Goal: Information Seeking & Learning: Get advice/opinions

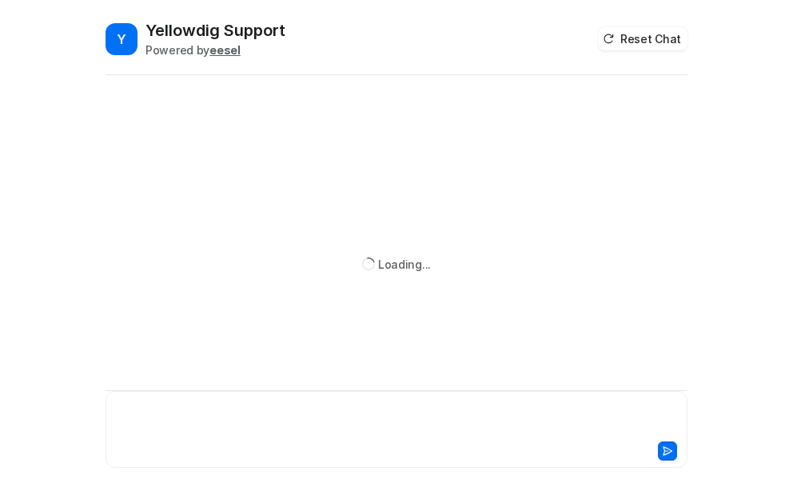
click at [135, 413] on div at bounding box center [396, 419] width 574 height 37
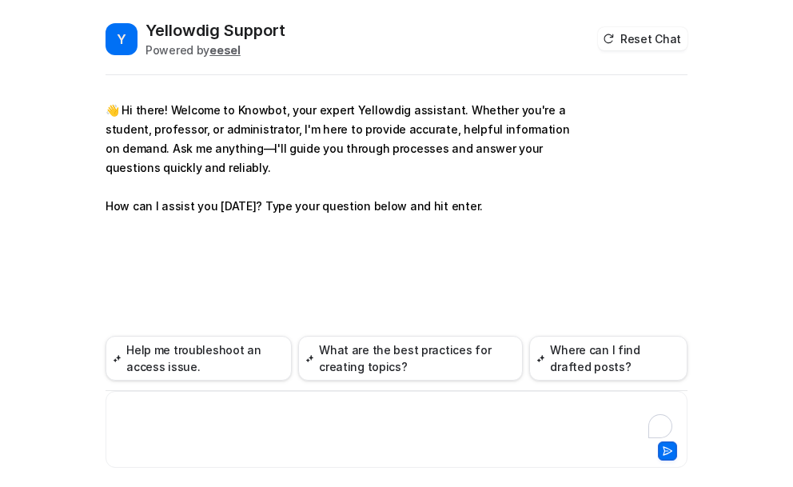
click at [141, 403] on div "To enrich screen reader interactions, please activate Accessibility in Grammarl…" at bounding box center [396, 419] width 574 height 37
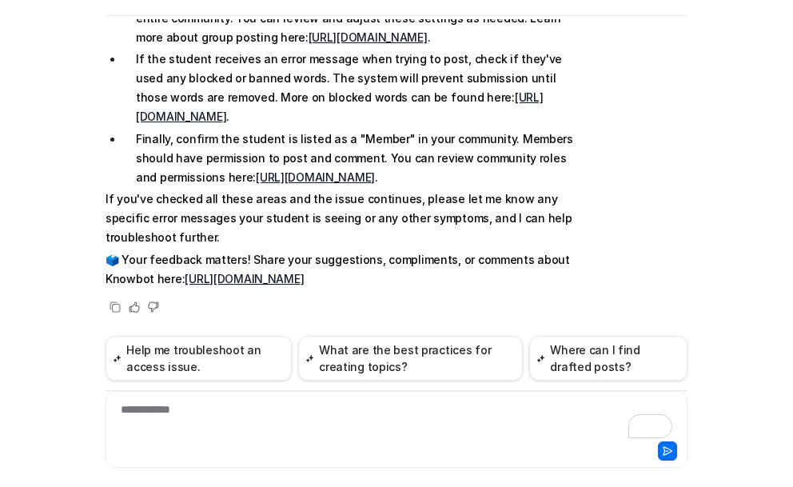
scroll to position [59, 0]
click at [153, 412] on div "**********" at bounding box center [396, 419] width 574 height 37
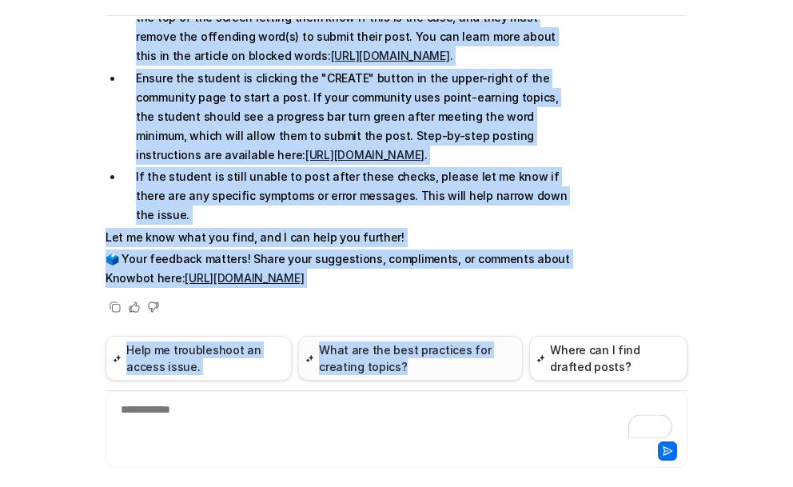
scroll to position [960, 0]
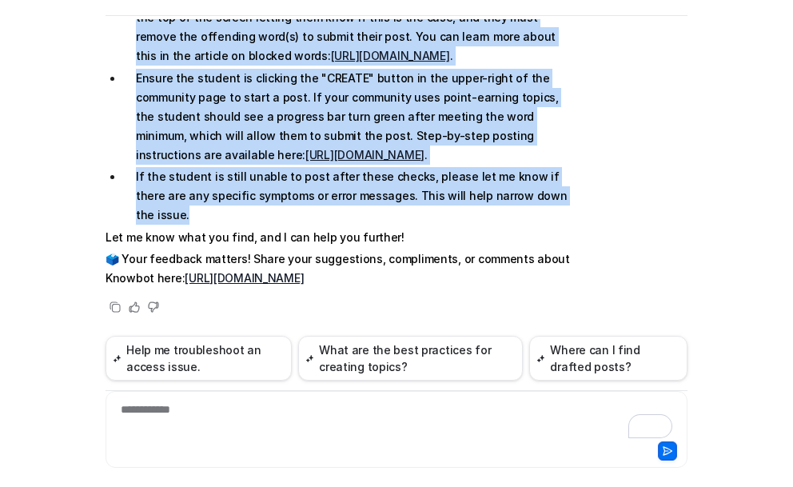
drag, startPoint x: 132, startPoint y: 119, endPoint x: 551, endPoint y: 221, distance: 431.6
click at [551, 221] on ul "Ask your student if they received an error message when trying to post. If so, …" at bounding box center [338, 97] width 467 height 255
copy ul "Ask your student if they received an error message when trying to post. If so, …"
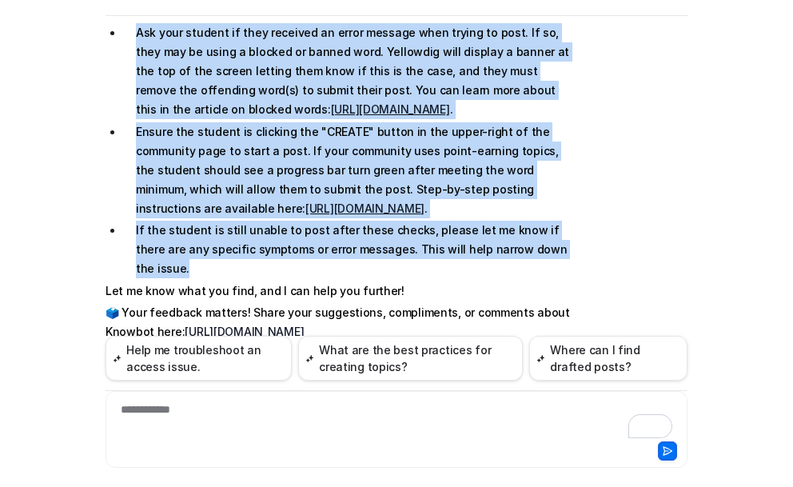
scroll to position [801, 0]
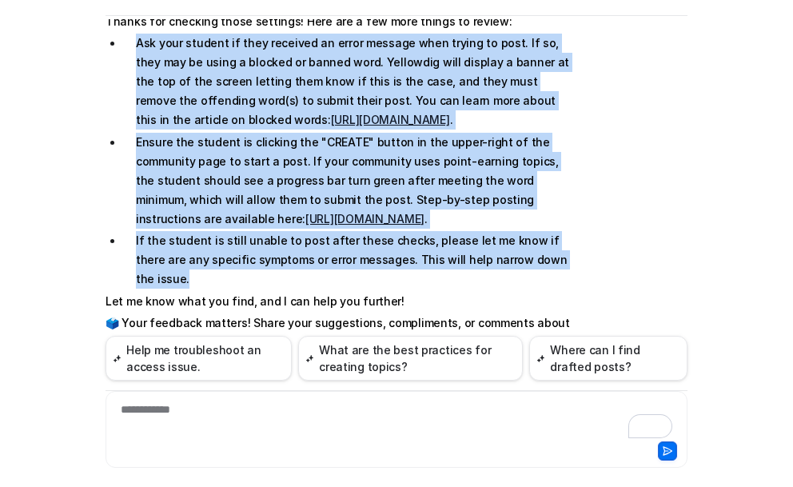
click at [690, 206] on div "Y Yellowdig Support Powered by eesel Reset Chat 👋 Hi there! Welcome to Knowbot,…" at bounding box center [396, 193] width 607 height 467
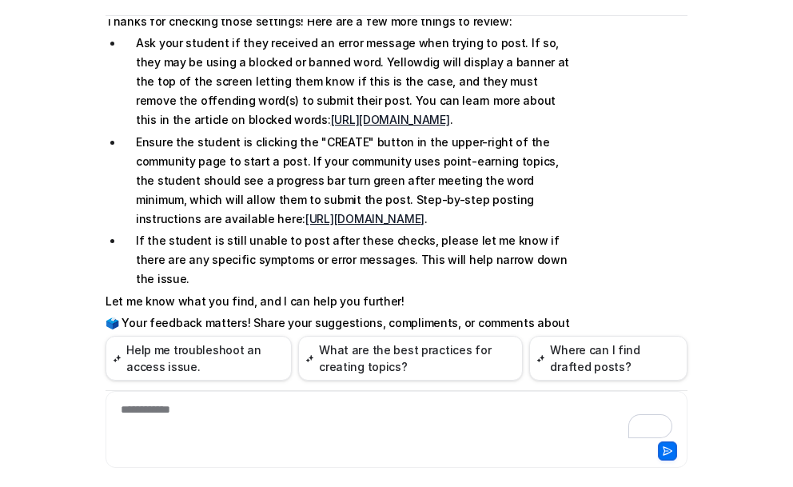
click at [331, 126] on link "[URL][DOMAIN_NAME]" at bounding box center [390, 120] width 119 height 14
click at [356, 225] on link "[URL][DOMAIN_NAME]" at bounding box center [364, 219] width 119 height 14
